Goal: Book appointment/travel/reservation

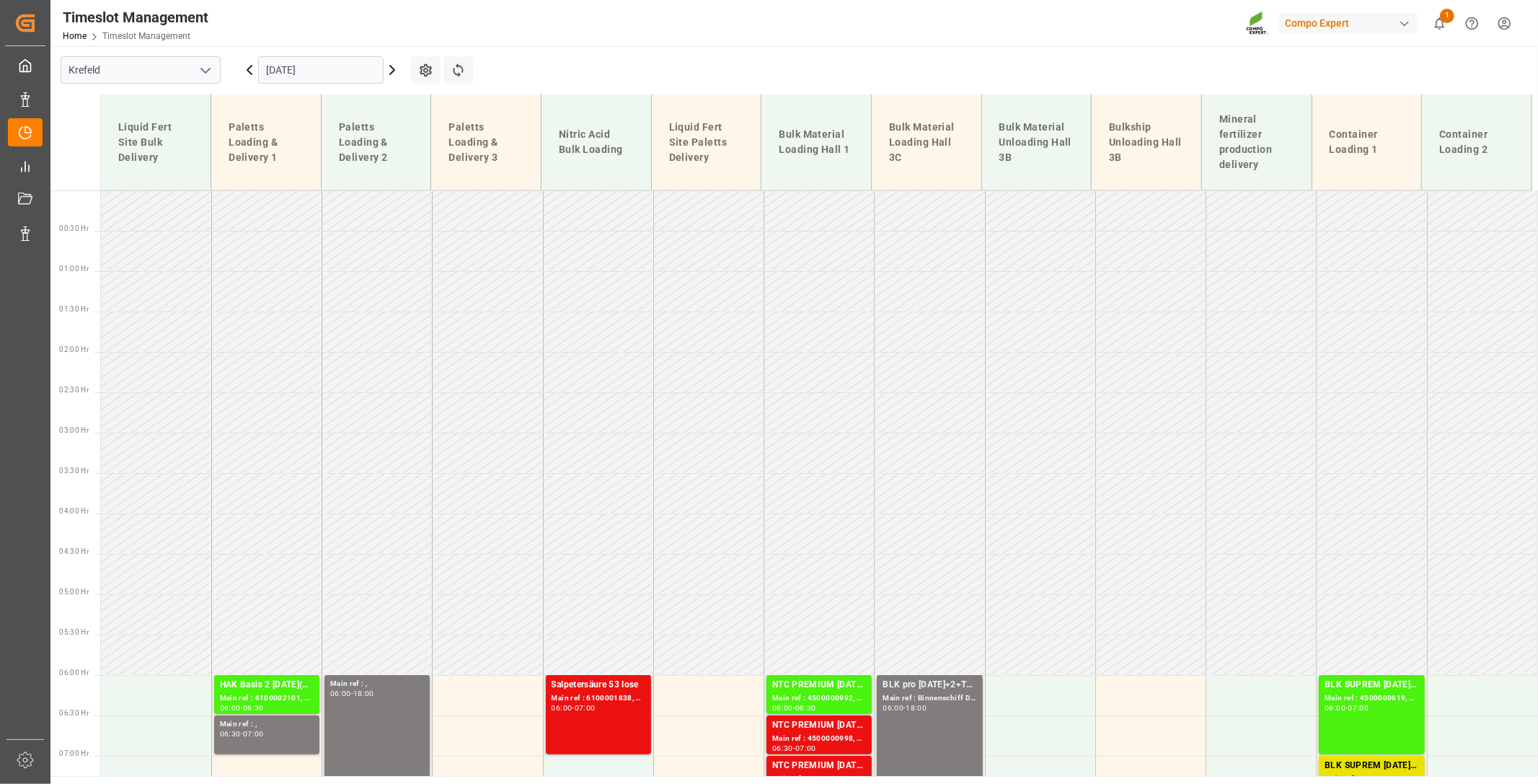
scroll to position [320, 0]
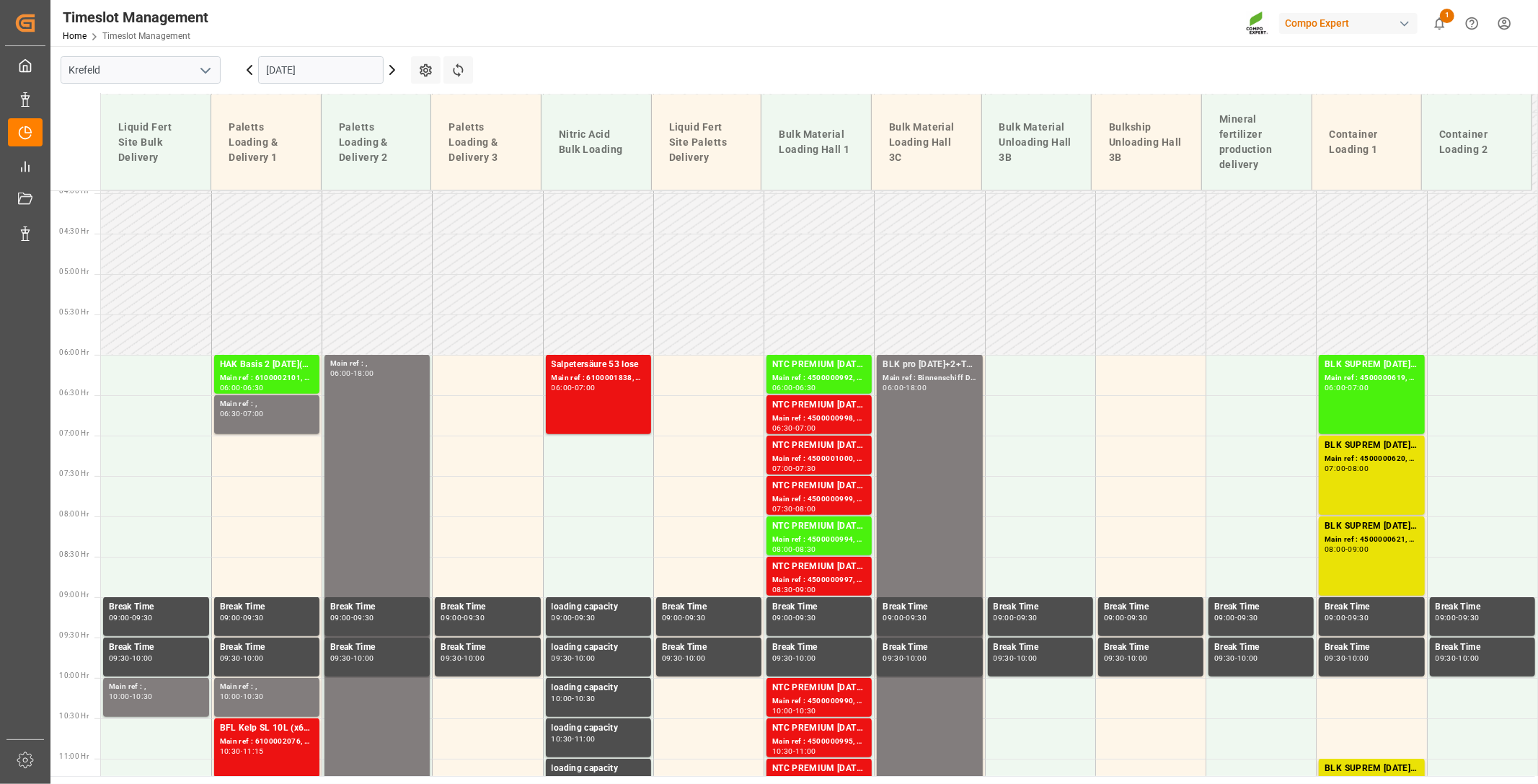
click at [357, 76] on input "[DATE]" at bounding box center [320, 70] width 126 height 28
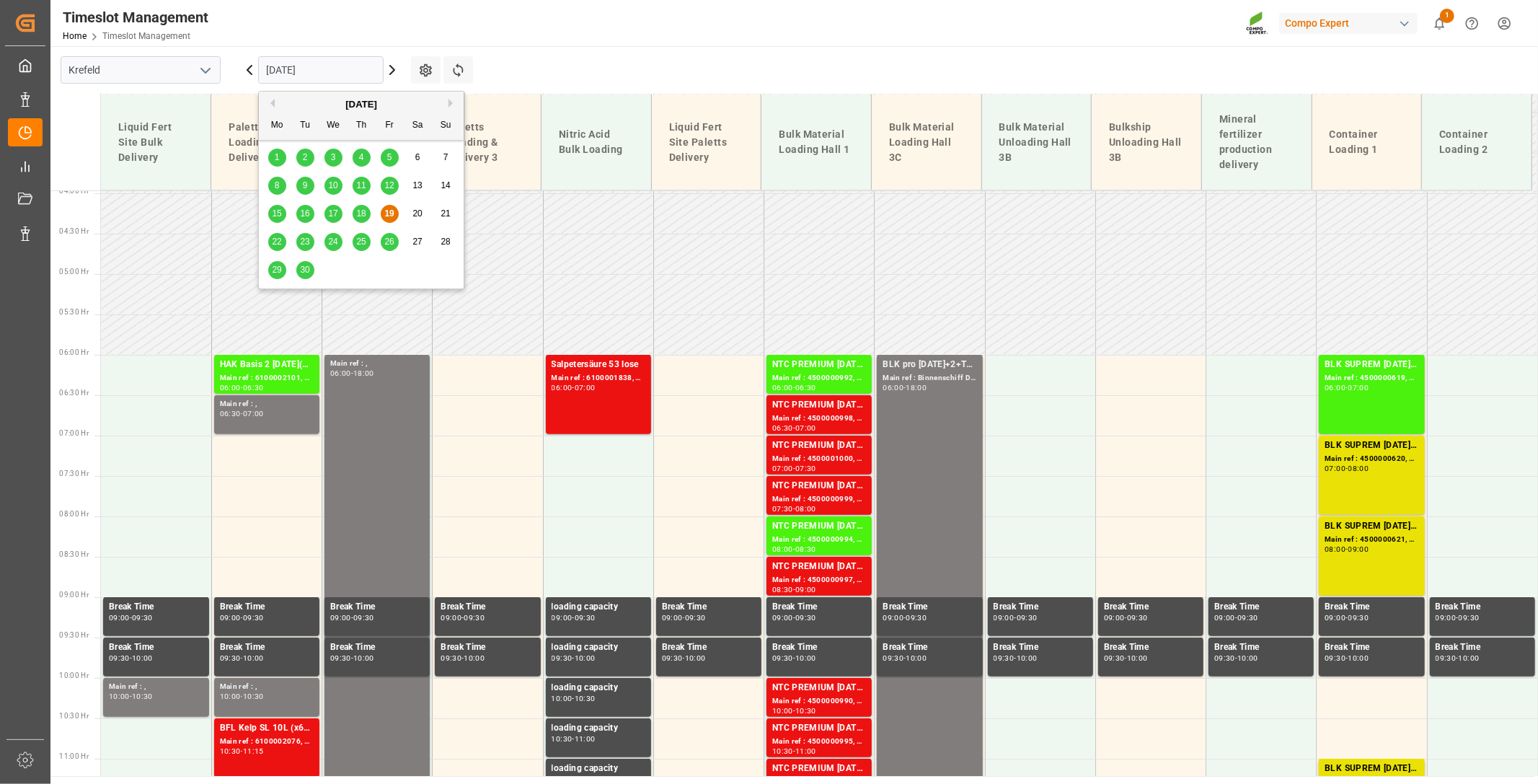
click at [306, 238] on span "23" at bounding box center [305, 242] width 10 height 10
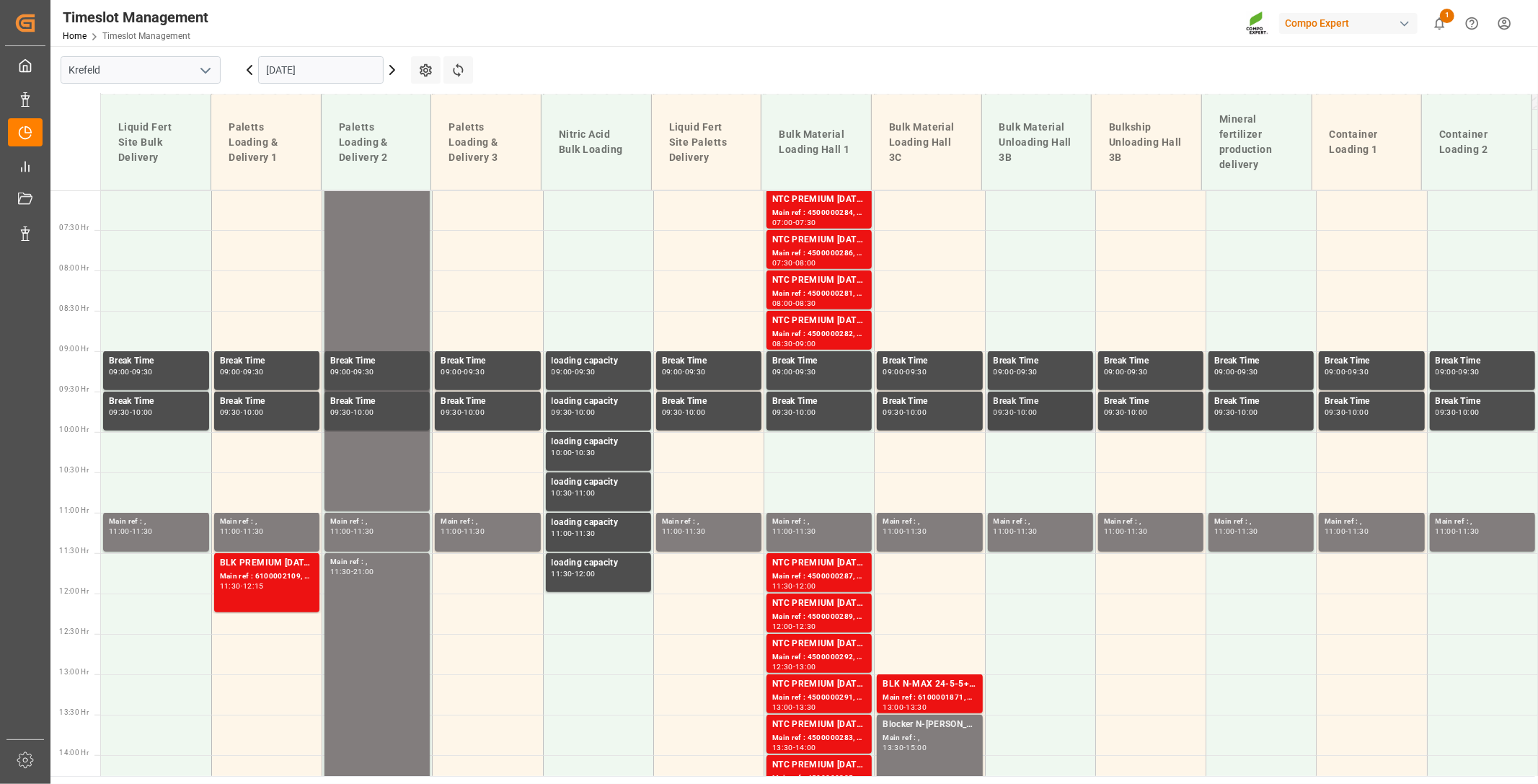
scroll to position [683, 0]
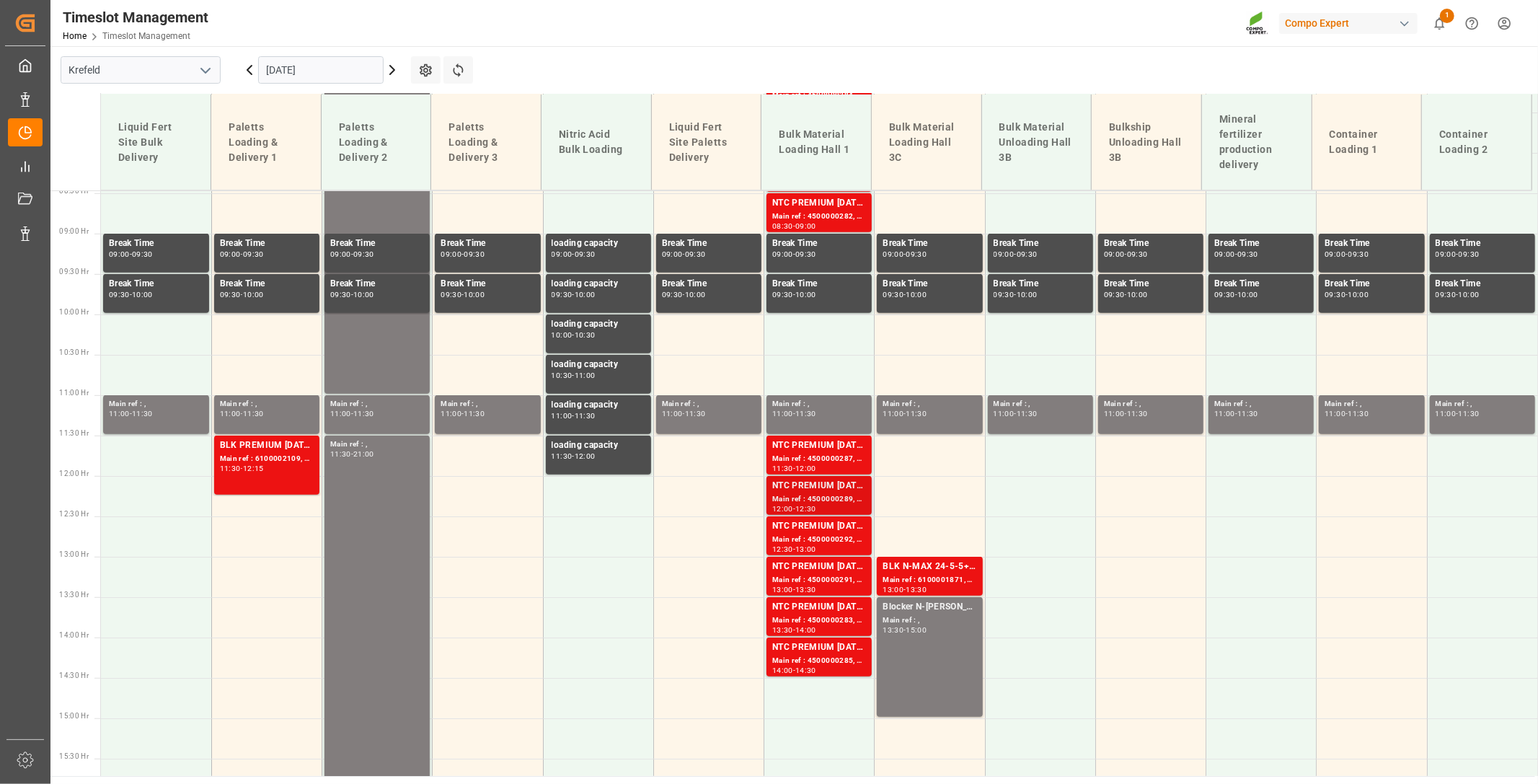
click at [799, 498] on div "Main ref : 4500000289, 2000000239" at bounding box center [820, 499] width 94 height 12
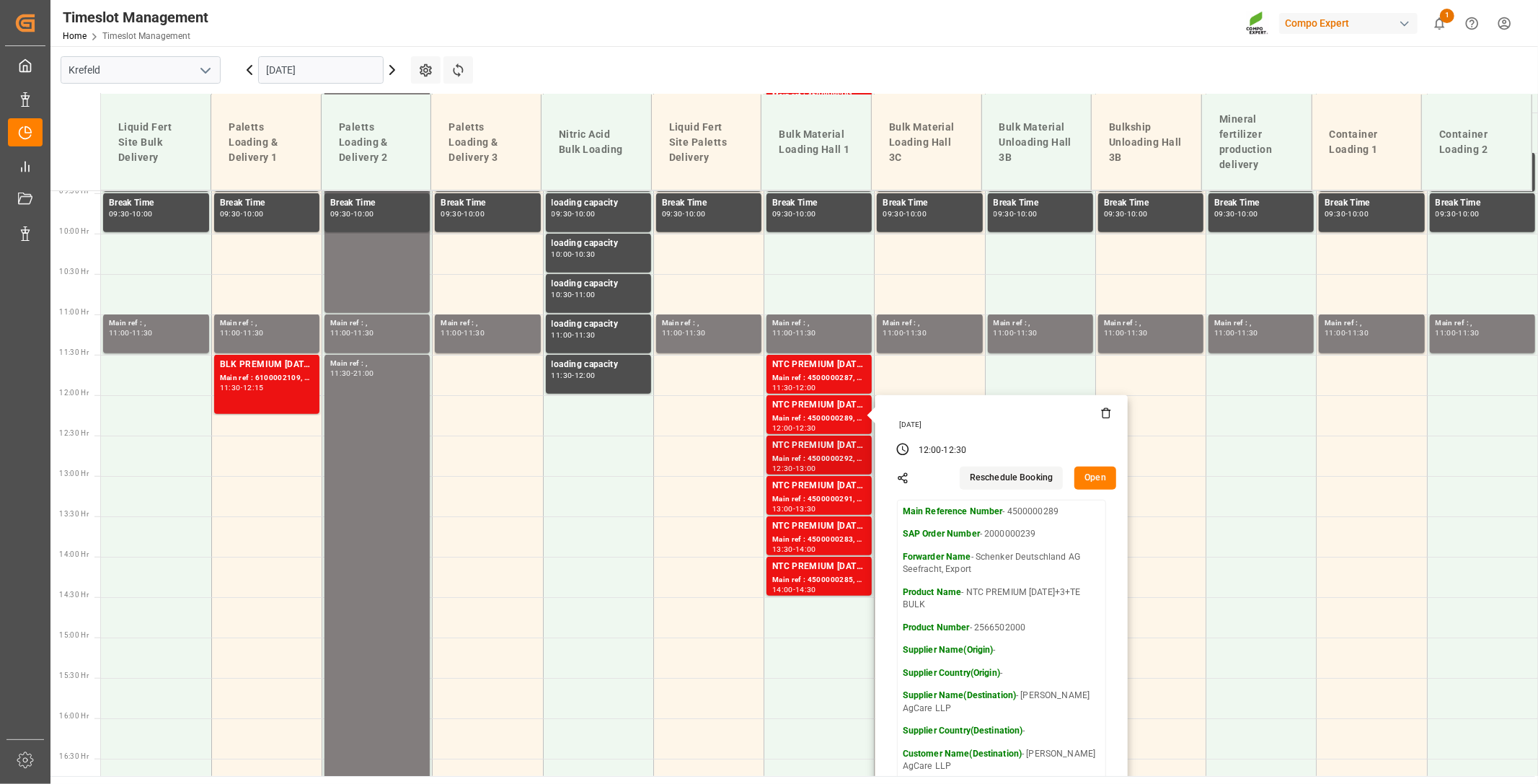
scroll to position [845, 0]
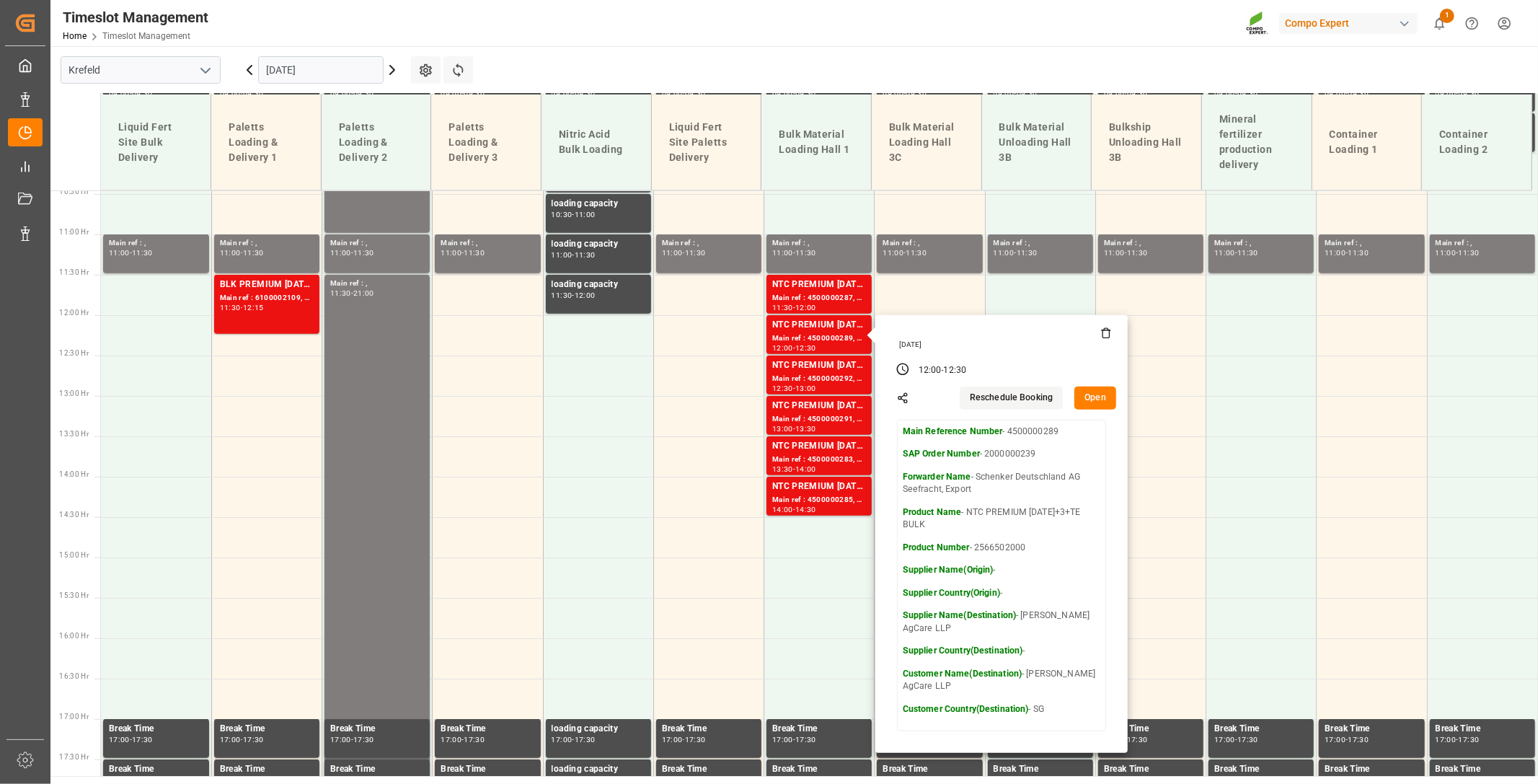
click at [688, 27] on div "Timeslot Management Home Timeslot Management Compo Expert 1 Notifications Only …" at bounding box center [790, 23] width 1498 height 46
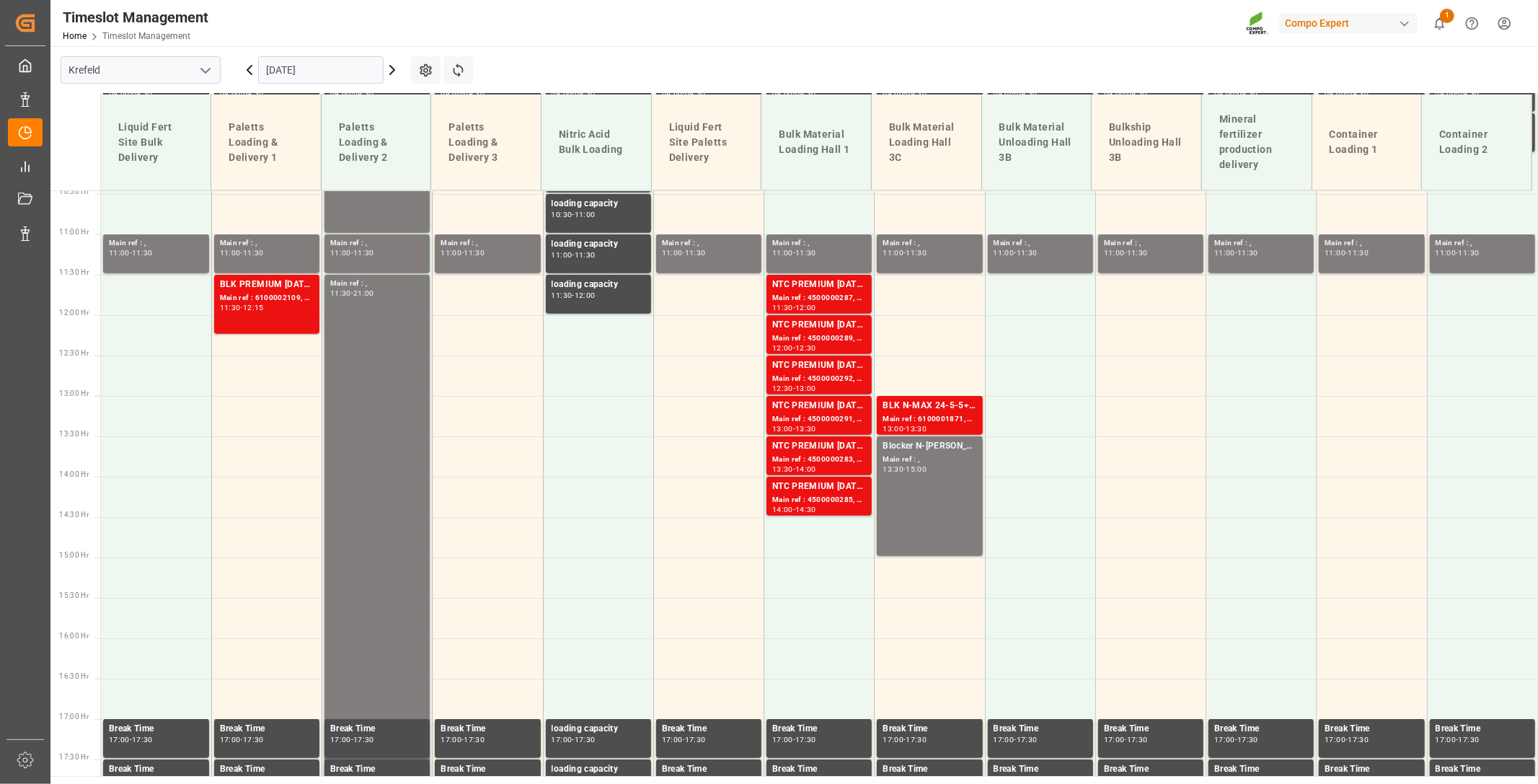
click at [248, 75] on icon at bounding box center [249, 70] width 17 height 17
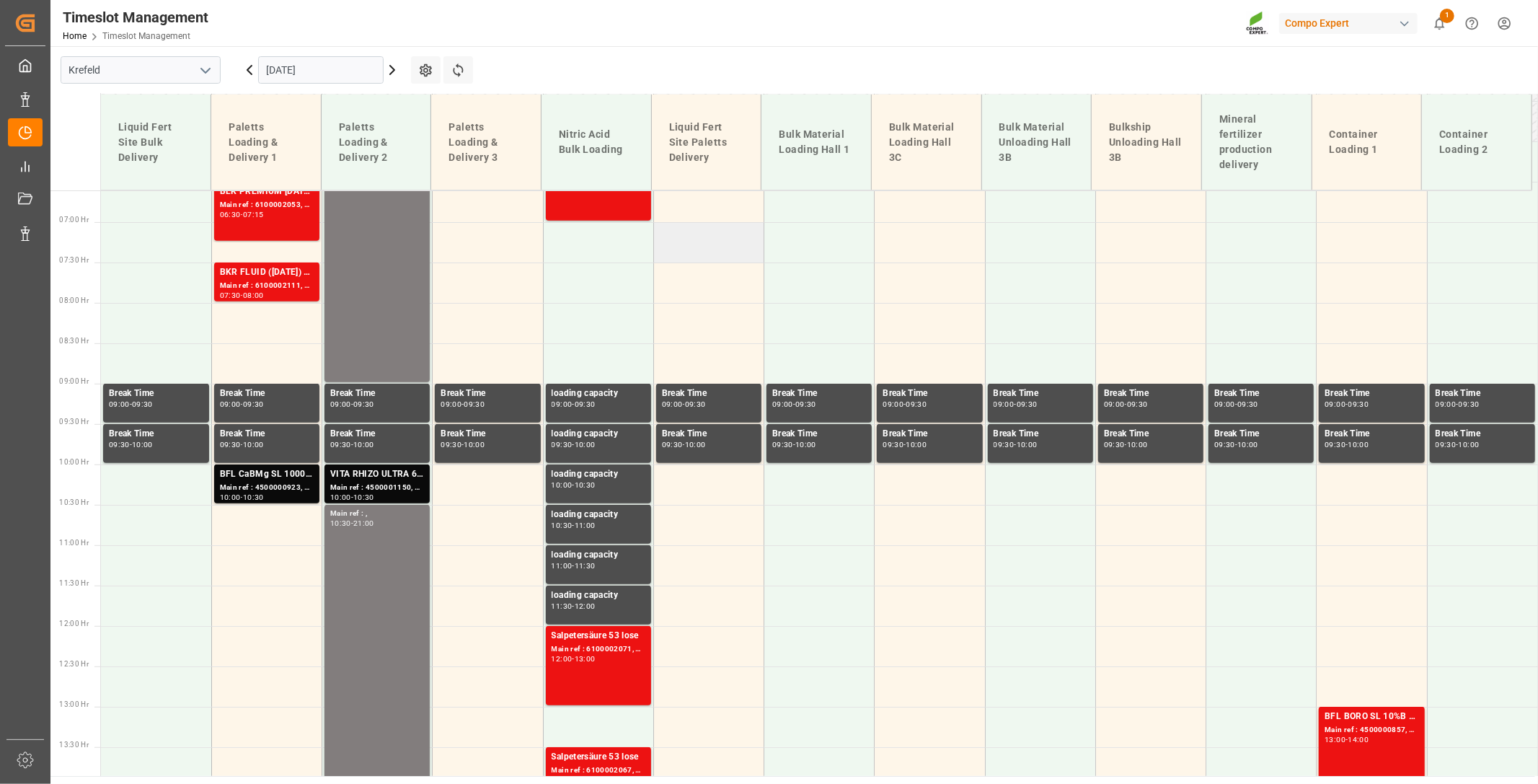
scroll to position [524, 0]
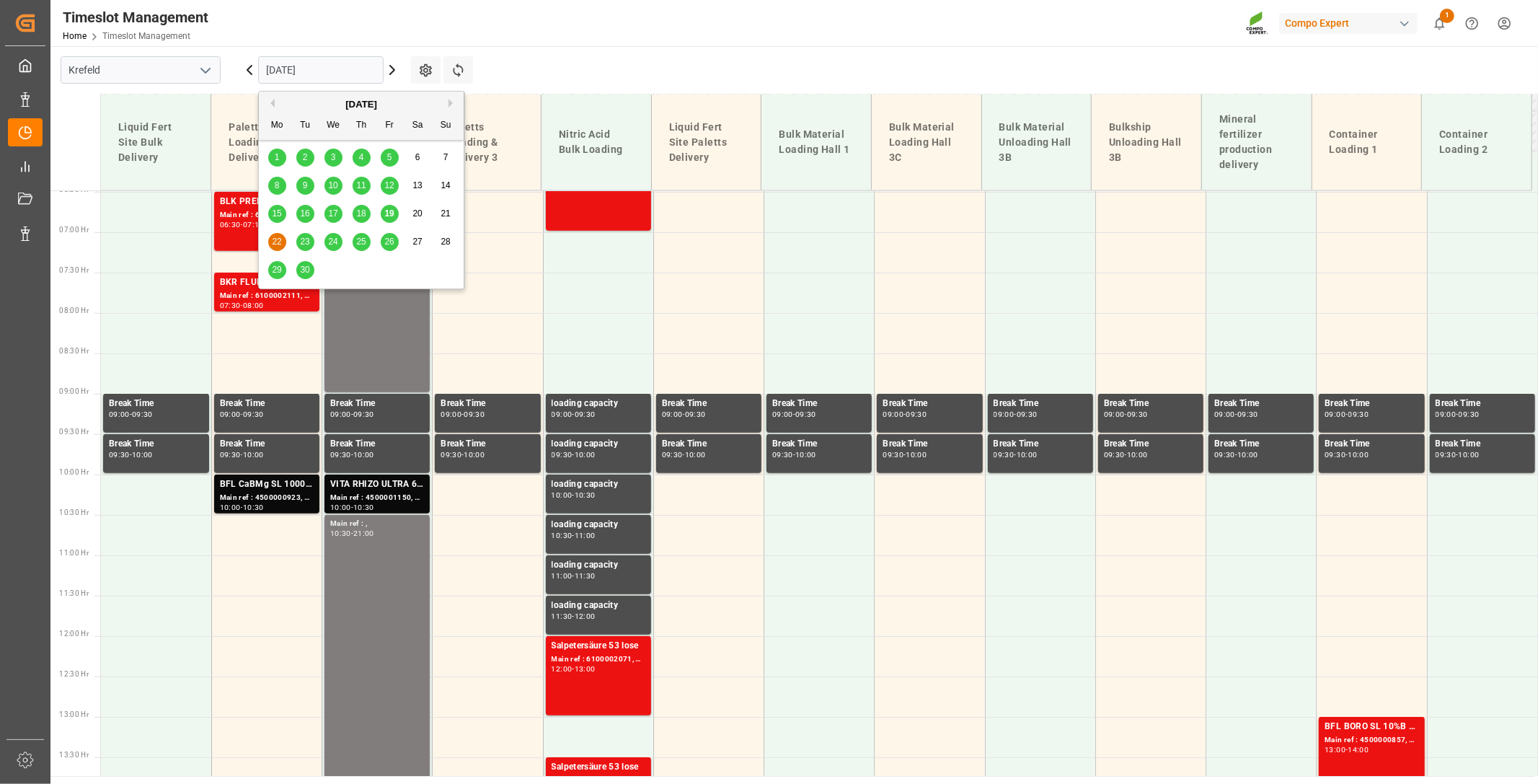
click at [335, 75] on input "[DATE]" at bounding box center [320, 70] width 126 height 28
click at [395, 214] on div "19" at bounding box center [390, 214] width 18 height 17
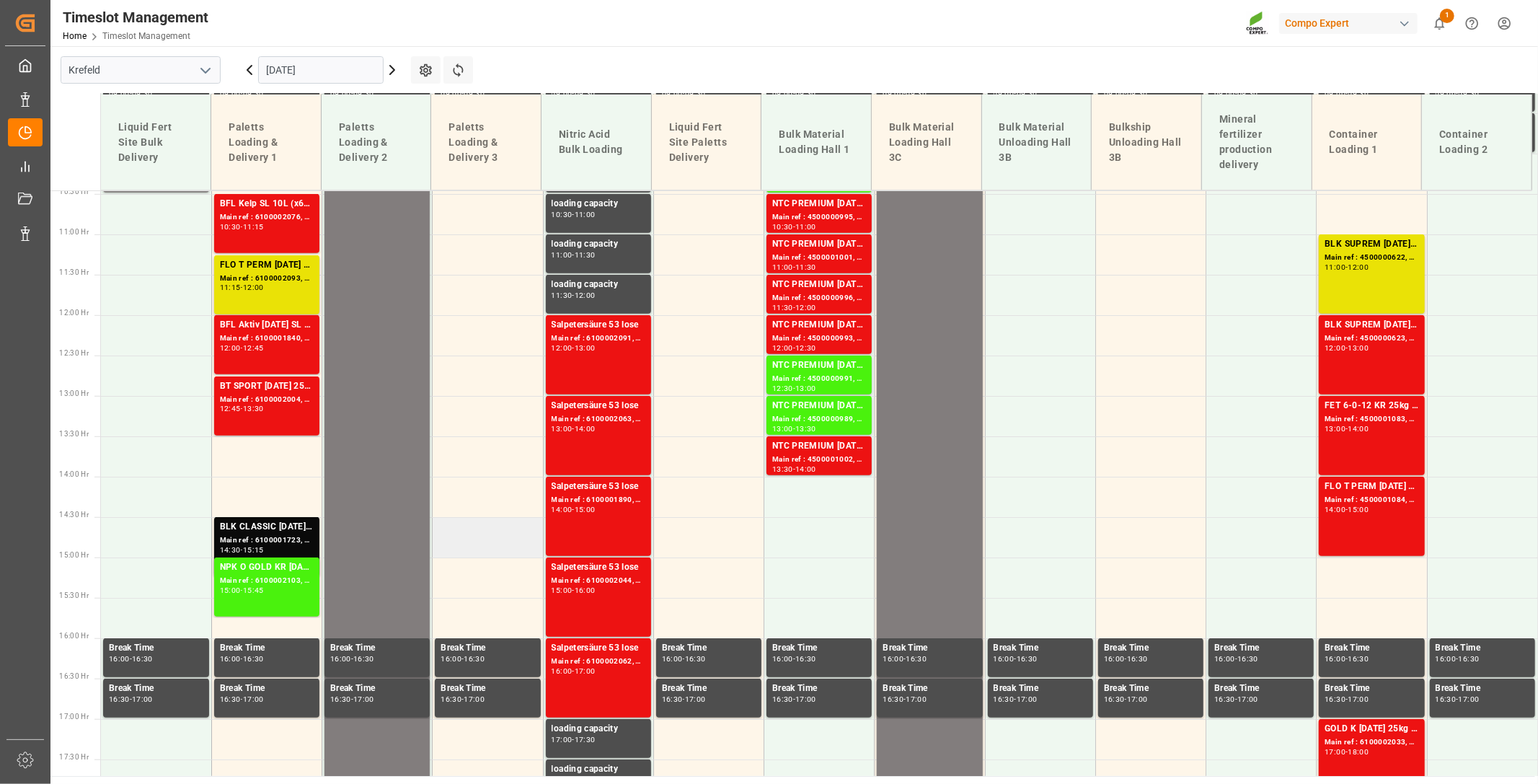
scroll to position [765, 0]
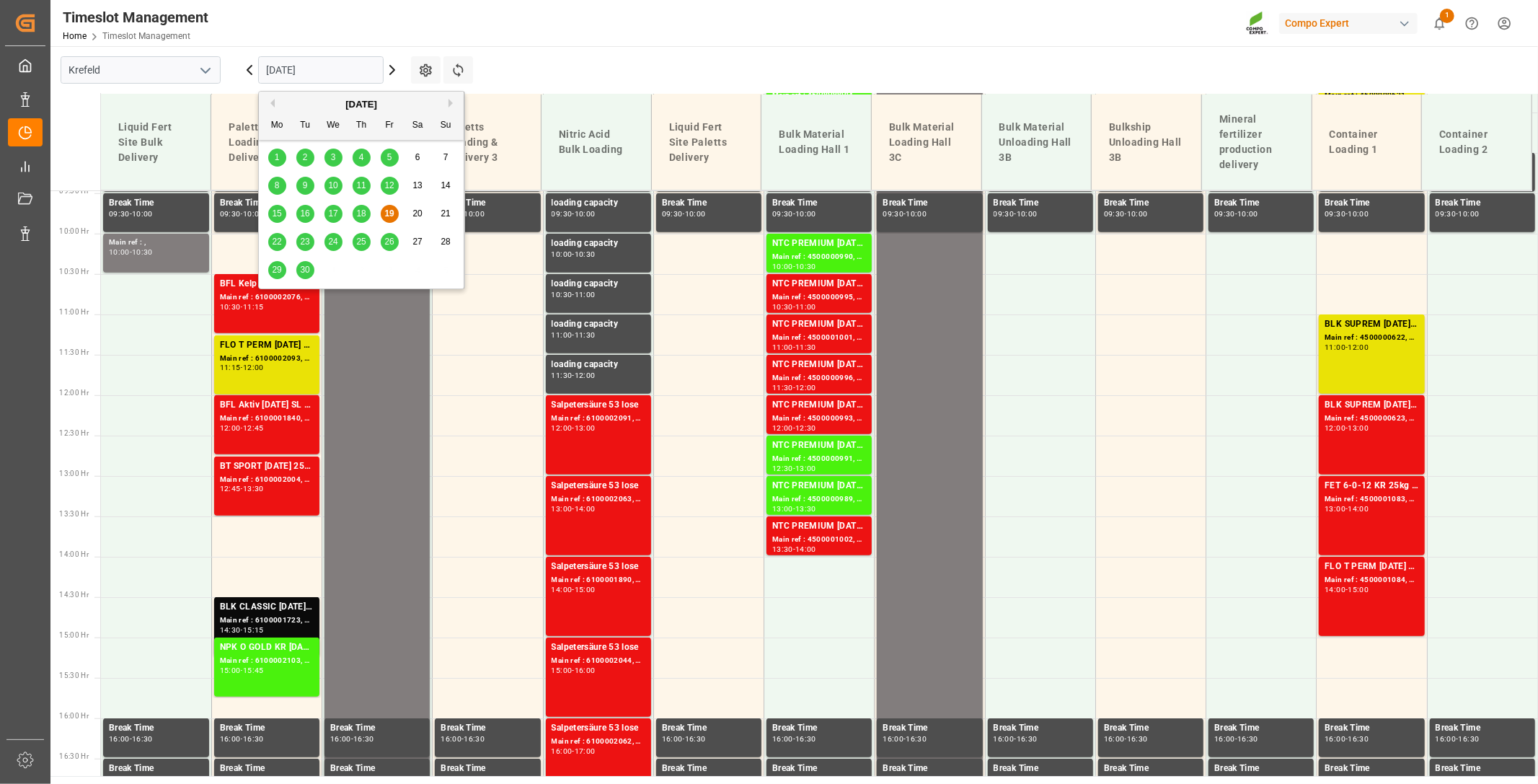
click at [337, 75] on input "[DATE]" at bounding box center [320, 70] width 126 height 28
click at [306, 245] on span "23" at bounding box center [305, 242] width 10 height 10
